Goal: Task Accomplishment & Management: Use online tool/utility

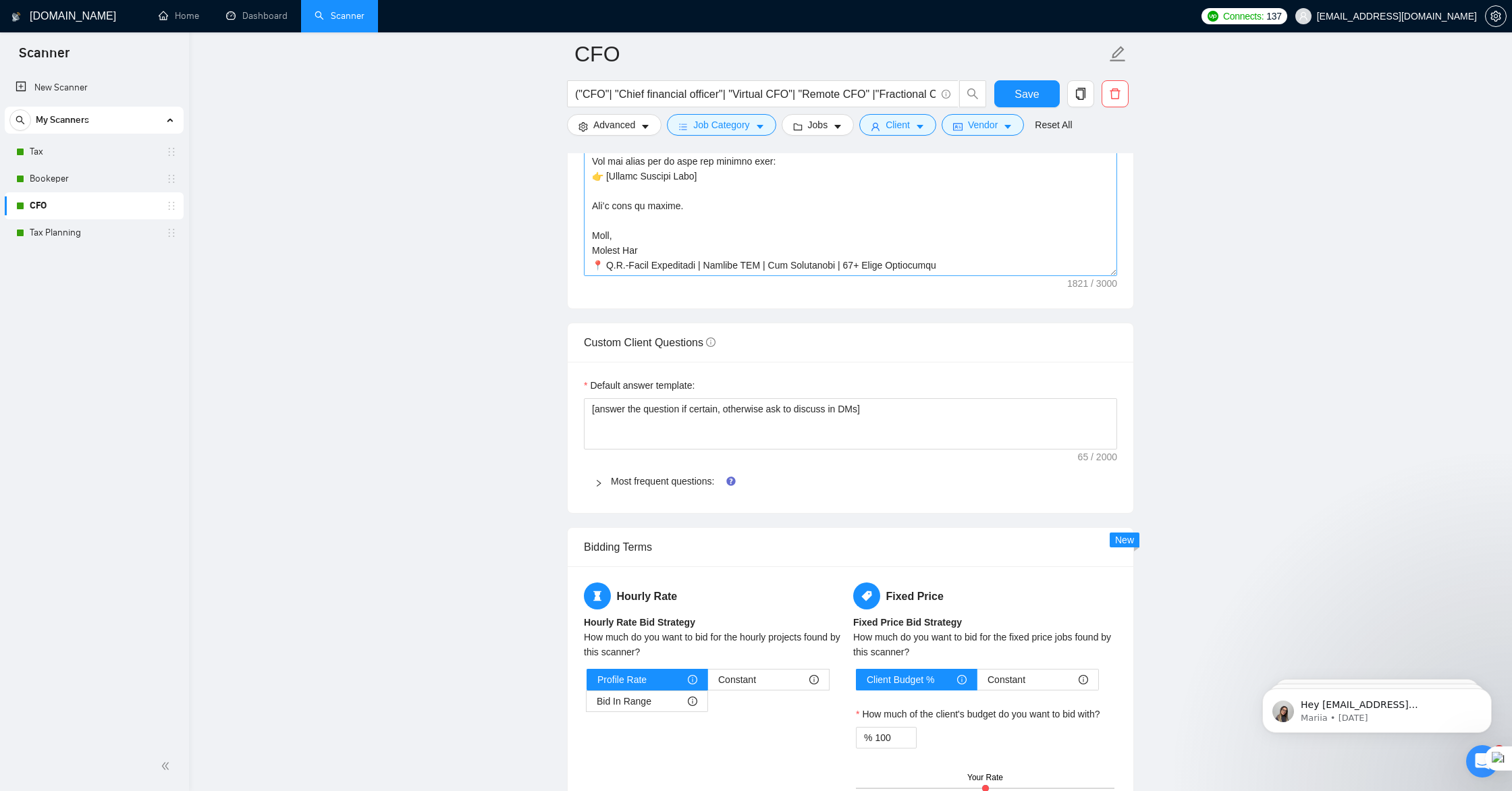
scroll to position [1676, 0]
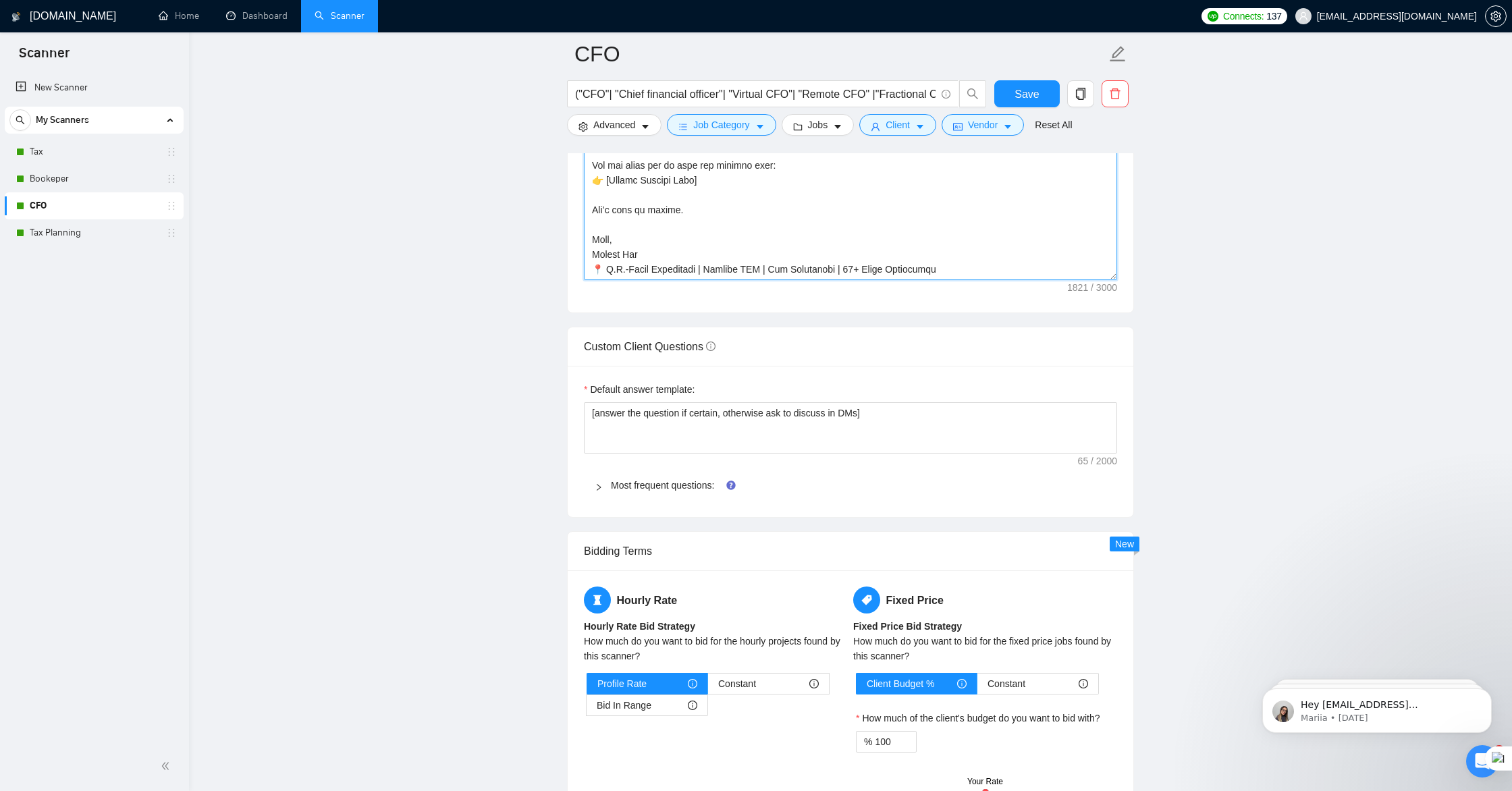
drag, startPoint x: 648, startPoint y: 248, endPoint x: 654, endPoint y: 251, distance: 6.7
click at [648, 248] on textarea "Cover letter template:" at bounding box center [851, 128] width 533 height 303
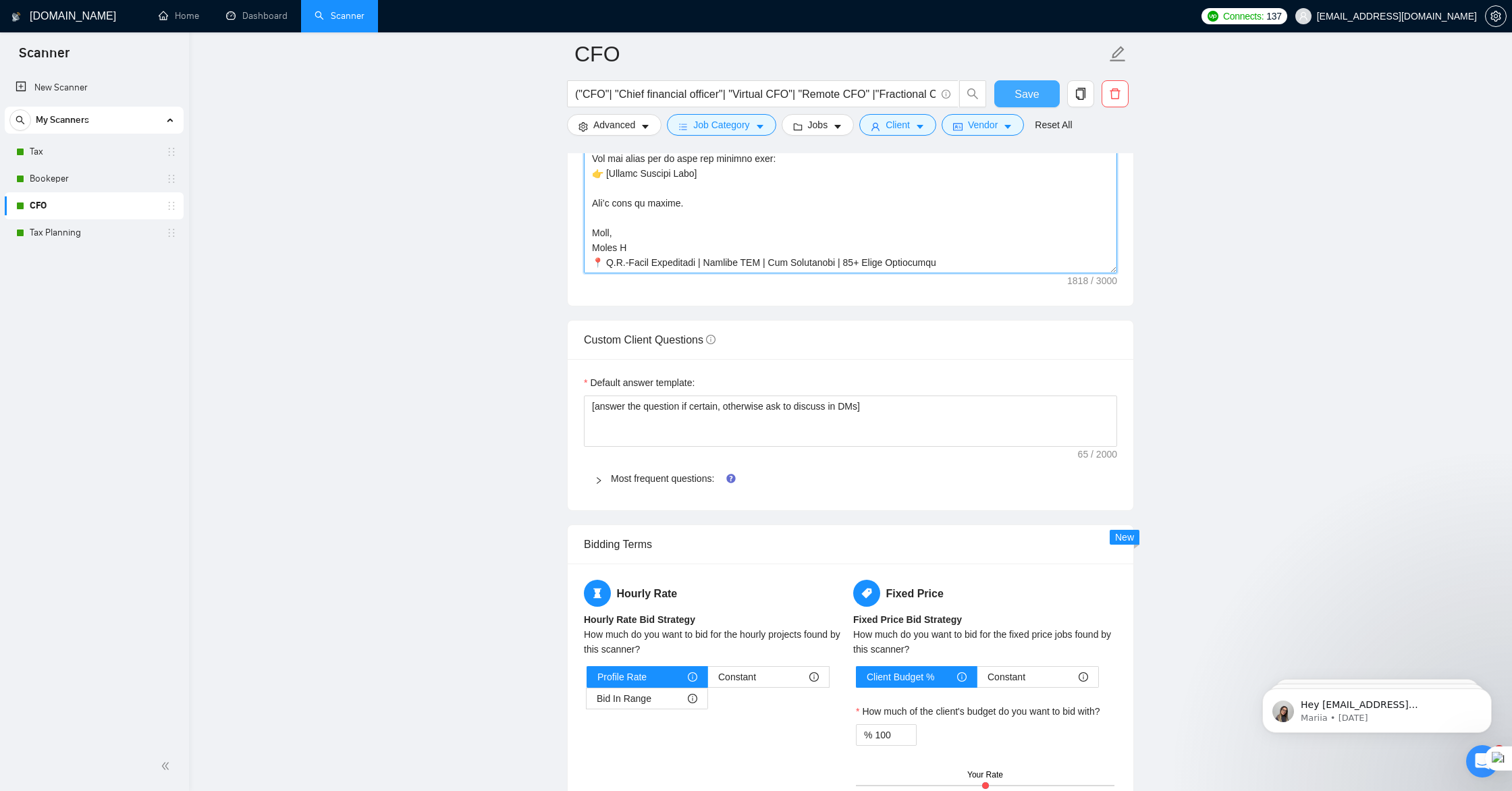
type textarea "Lo [IPSUMD SITA], C adi elit sed doei tempo [INCIDI UTL ETDO – m.a., enim admi …"
click at [1014, 98] on span "Save" at bounding box center [1027, 93] width 24 height 17
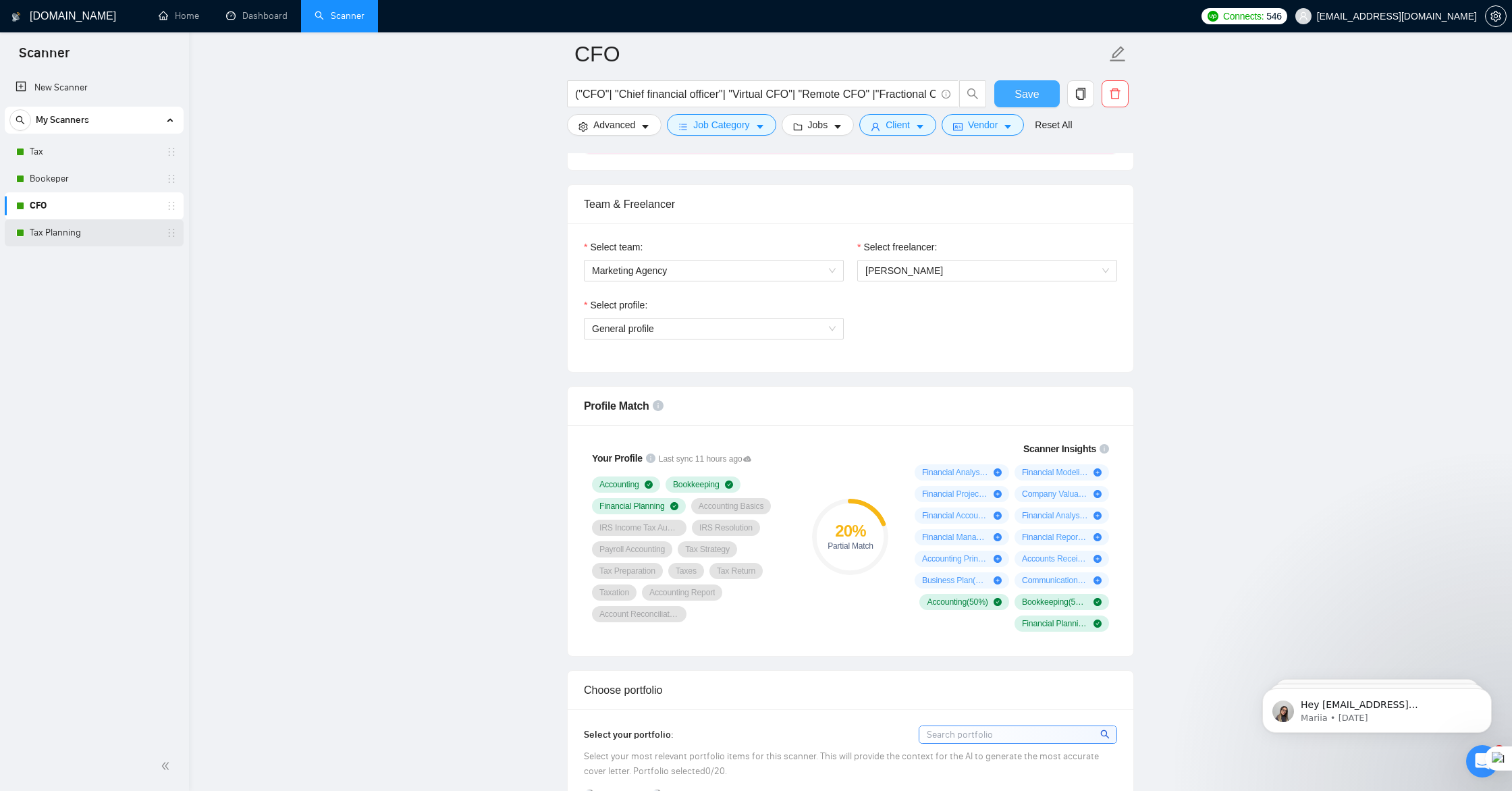
scroll to position [549, 0]
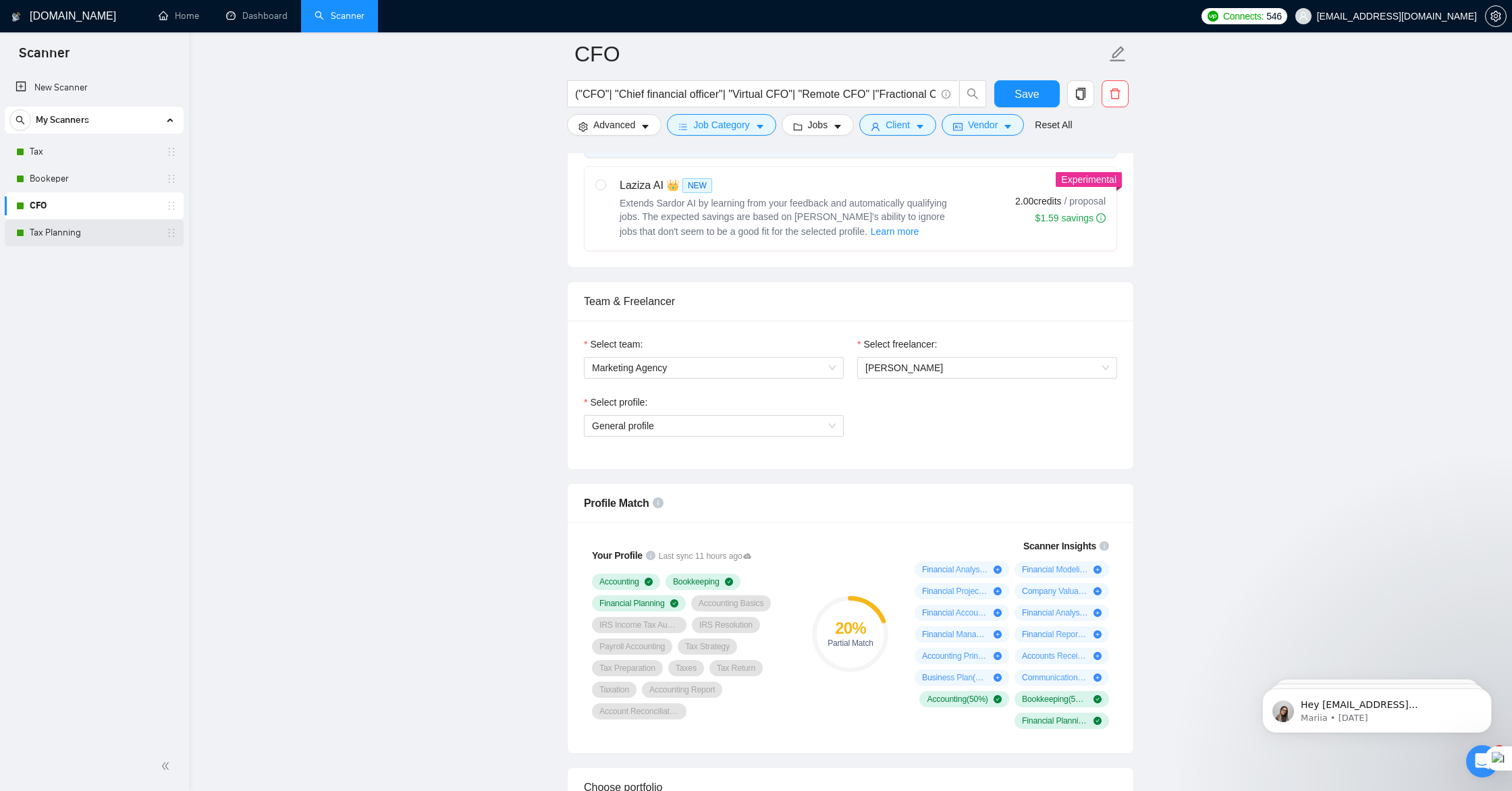
click at [79, 232] on link "Tax Planning" at bounding box center [93, 233] width 128 height 27
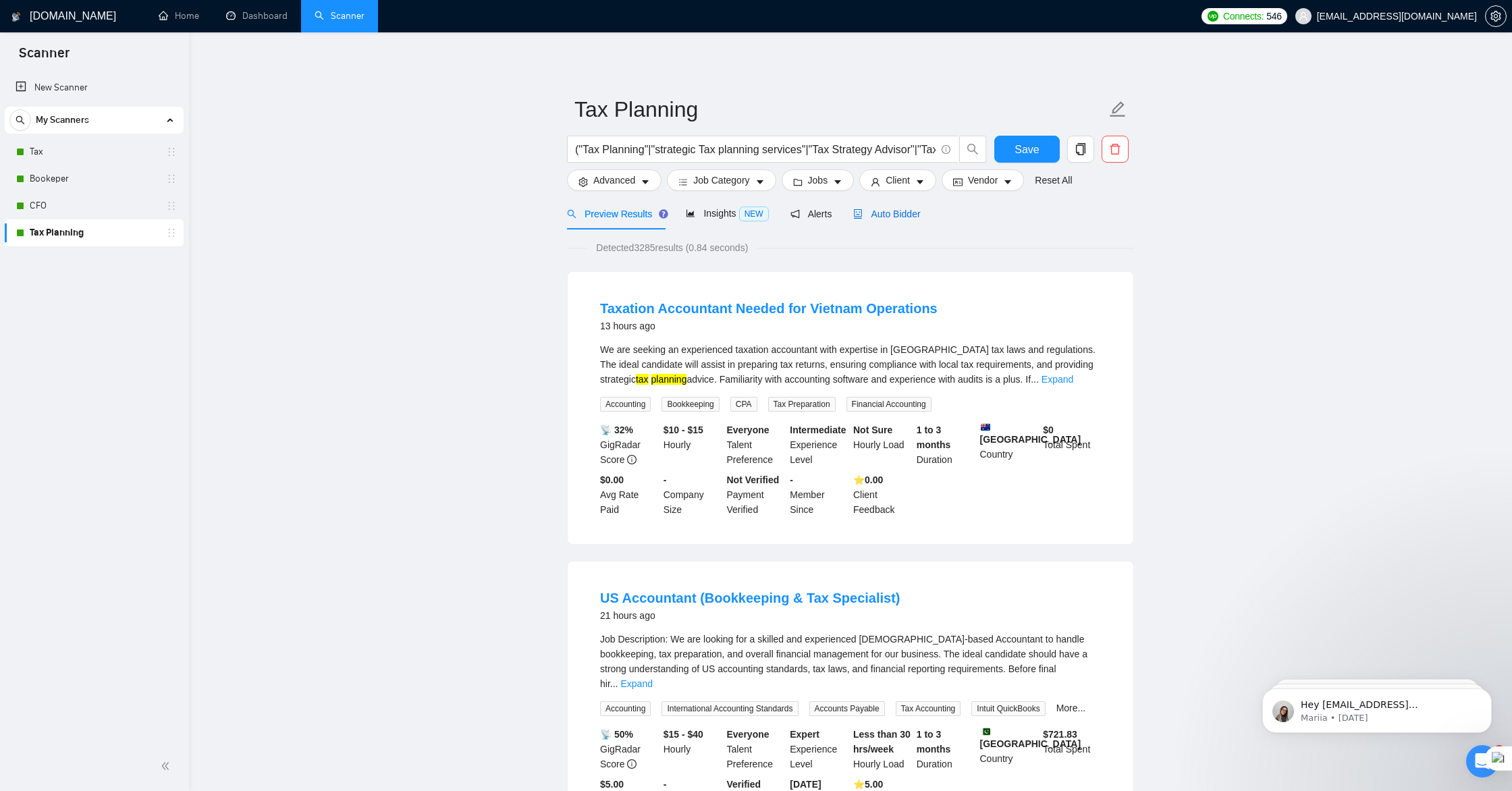
click at [891, 214] on span "Auto Bidder" at bounding box center [886, 213] width 67 height 10
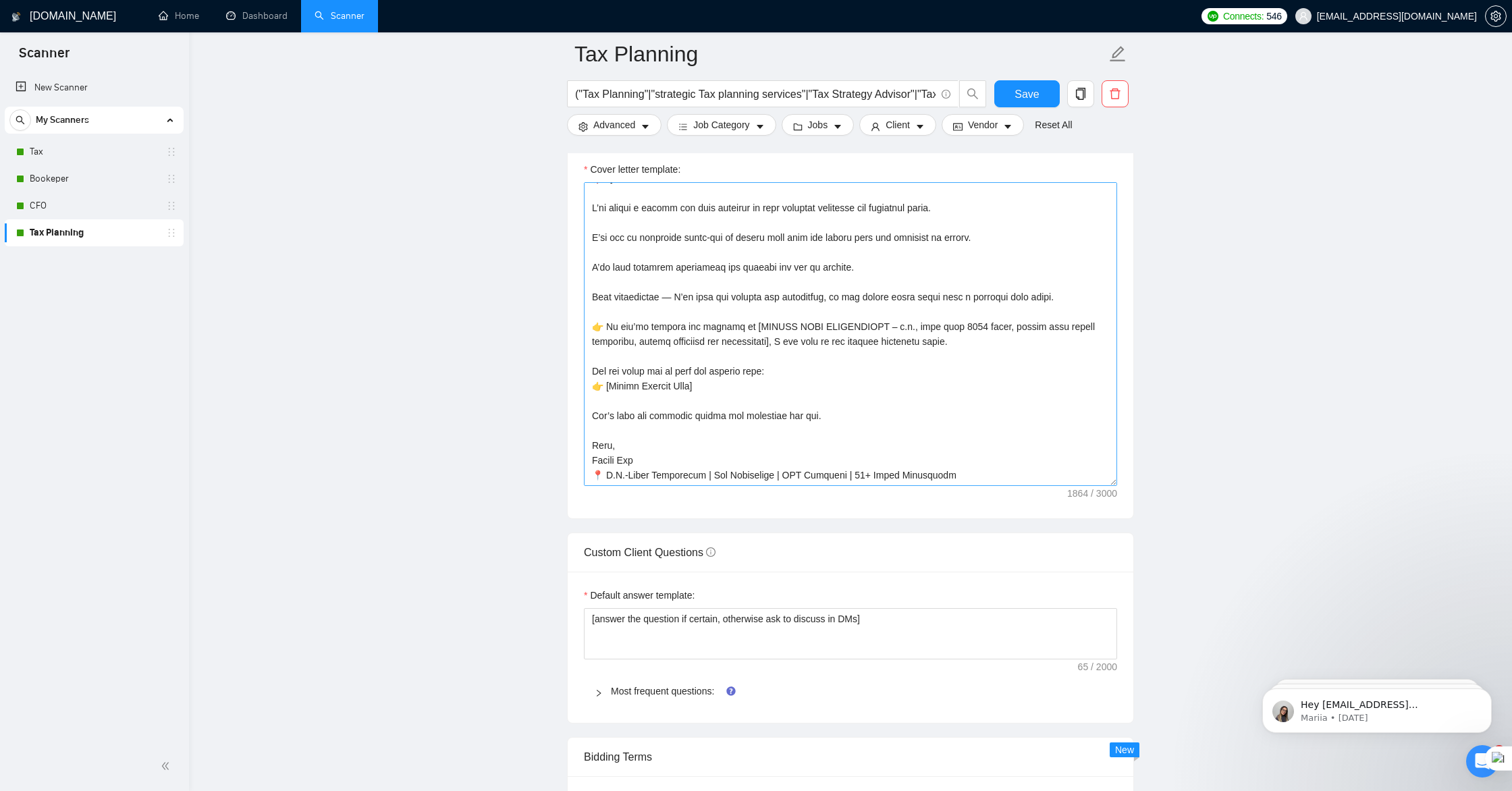
scroll to position [1470, 0]
click at [652, 457] on textarea "Cover letter template:" at bounding box center [851, 333] width 533 height 303
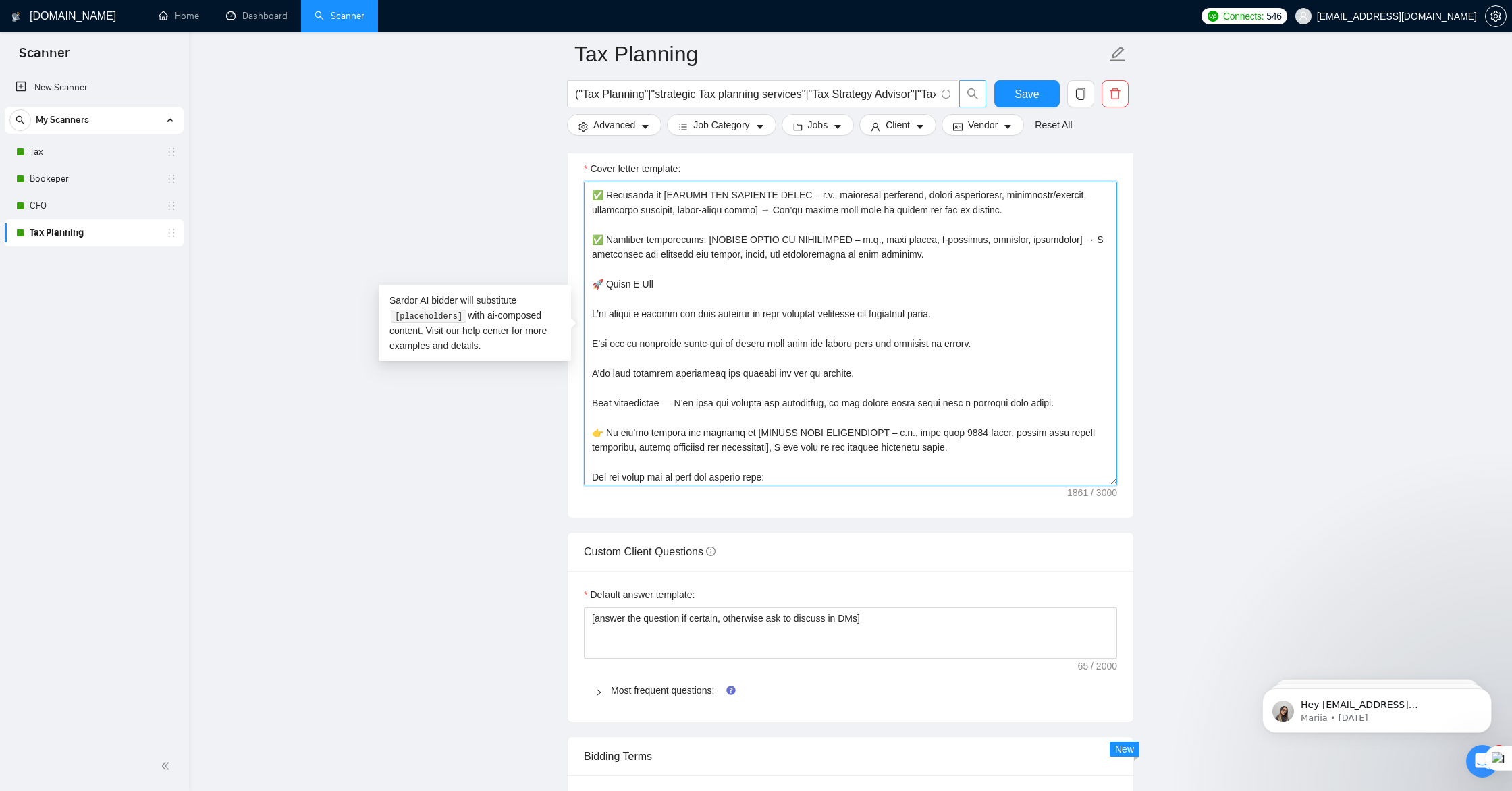
scroll to position [202, 0]
type textarea "Lo [IPSUMD SITA], C adi elit sed doei tempo [INCIDI UTL ETDO – m.a., eni admini…"
click at [1036, 95] on span "Save" at bounding box center [1027, 93] width 24 height 17
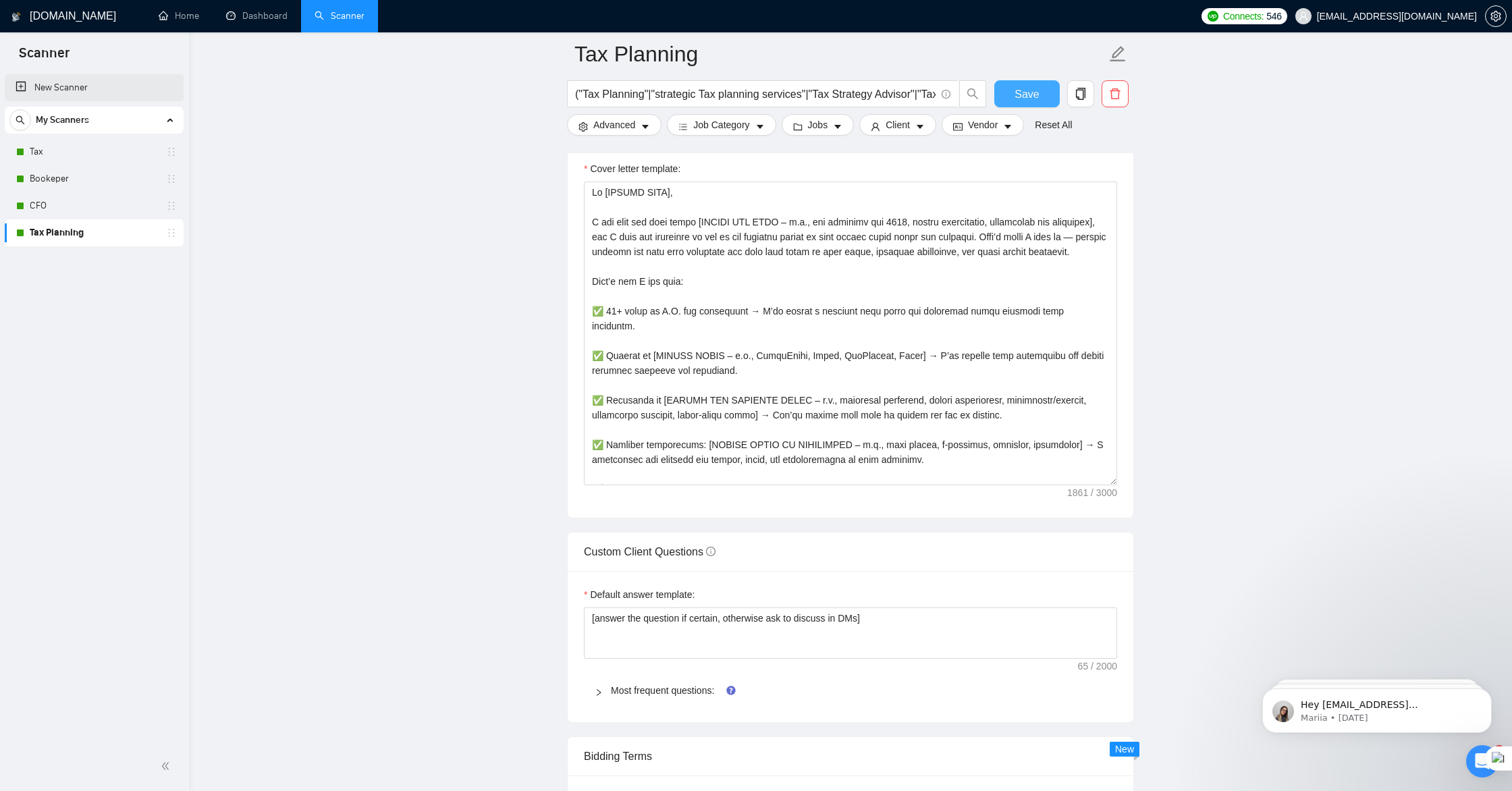
scroll to position [1469, 0]
